Goal: Find specific page/section: Find specific page/section

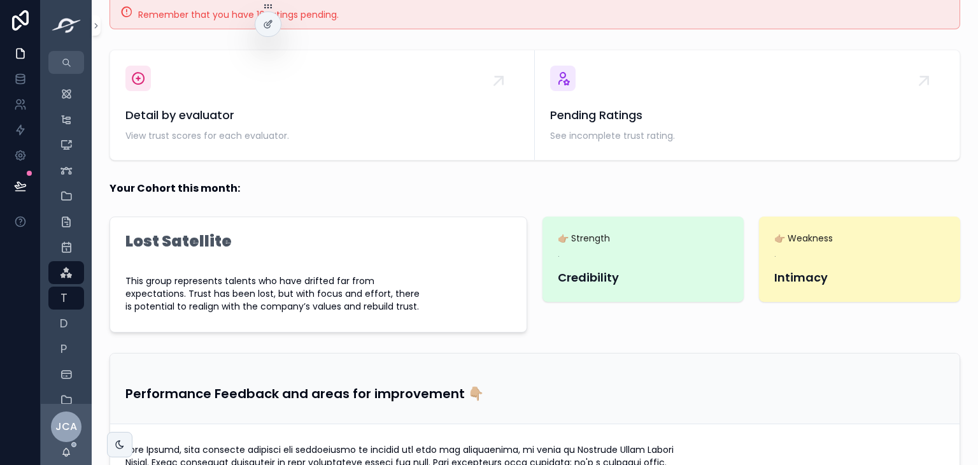
scroll to position [255, 0]
click at [99, 21] on icon "scrollable content" at bounding box center [96, 26] width 9 height 10
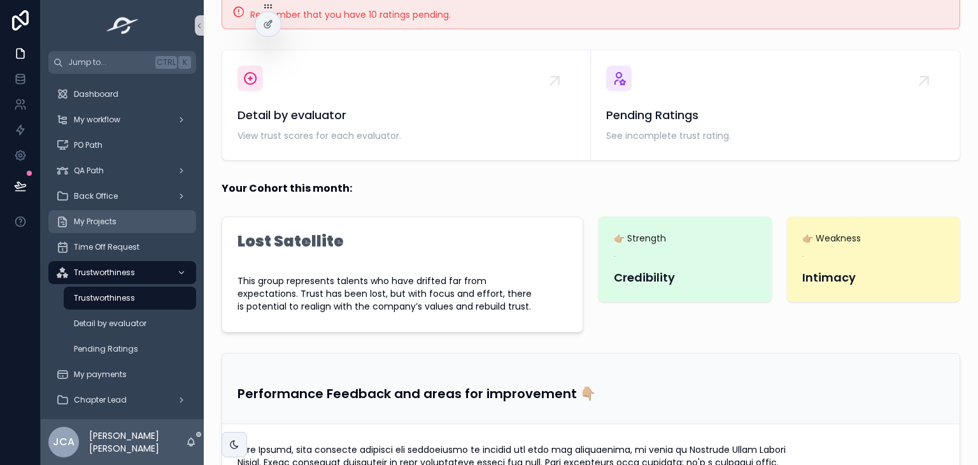
click at [148, 220] on div "My Projects" at bounding box center [122, 221] width 132 height 20
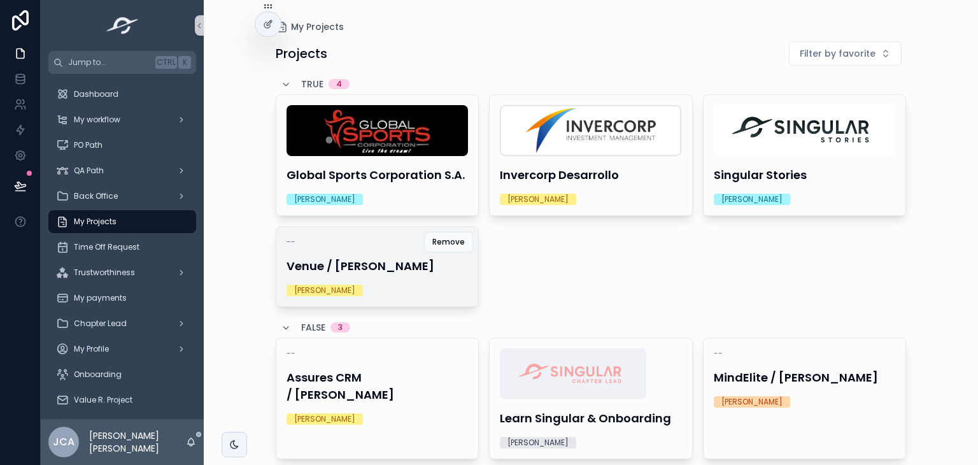
click at [392, 278] on div "-- Venue / [PERSON_NAME] [PERSON_NAME]" at bounding box center [377, 267] width 203 height 80
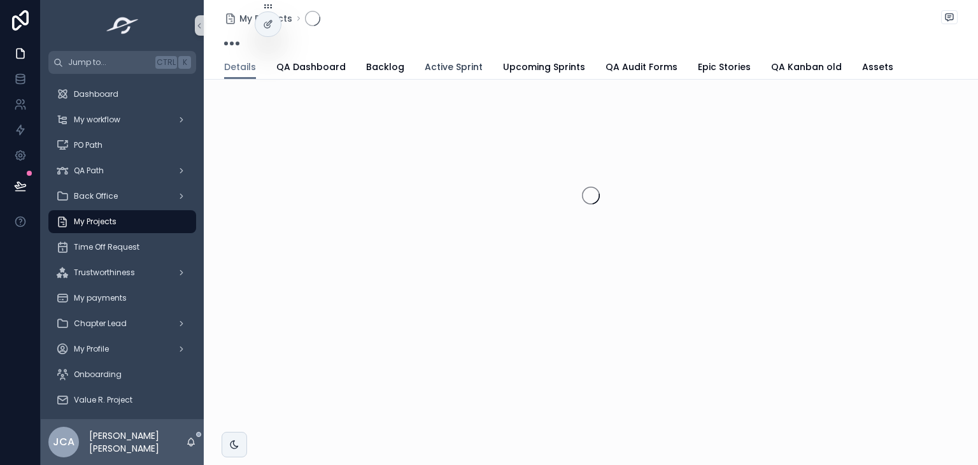
click at [432, 64] on span "Active Sprint" at bounding box center [454, 66] width 58 height 13
